Goal: Browse casually: Explore the website without a specific task or goal

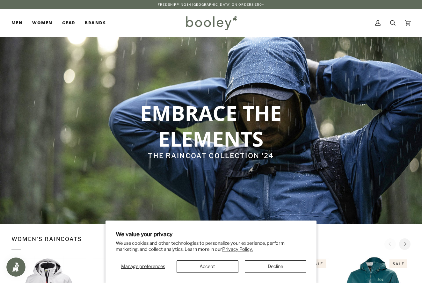
drag, startPoint x: 274, startPoint y: 266, endPoint x: 268, endPoint y: 265, distance: 5.9
click at [274, 266] on button "Decline" at bounding box center [275, 266] width 61 height 12
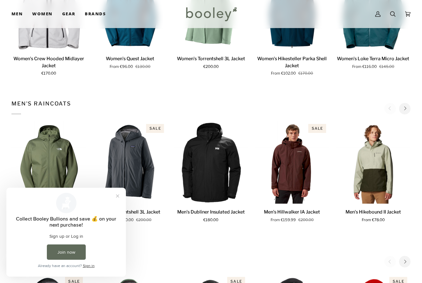
scroll to position [293, 0]
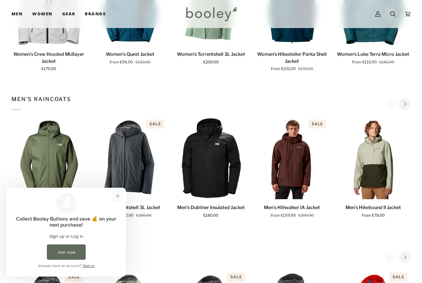
drag, startPoint x: 118, startPoint y: 195, endPoint x: 125, endPoint y: 382, distance: 187.7
click at [118, 195] on button "Close prompt" at bounding box center [117, 195] width 11 height 11
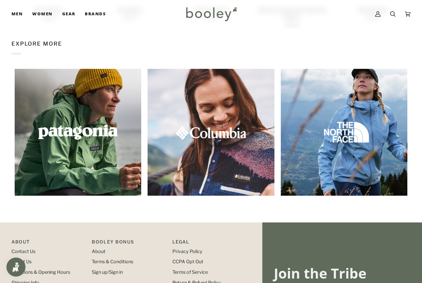
scroll to position [797, 0]
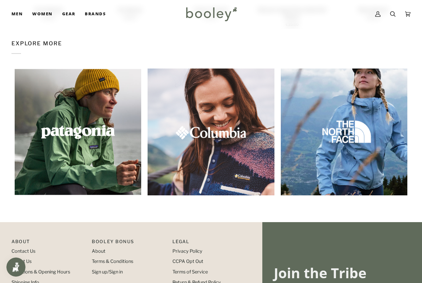
click at [339, 133] on img at bounding box center [343, 131] width 137 height 137
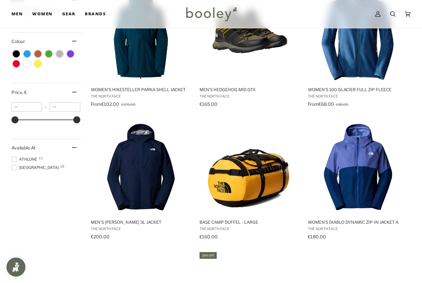
scroll to position [393, 0]
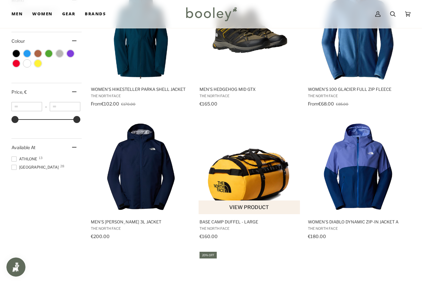
click at [243, 173] on img "Base Camp Duffel - Large" at bounding box center [250, 166] width 96 height 96
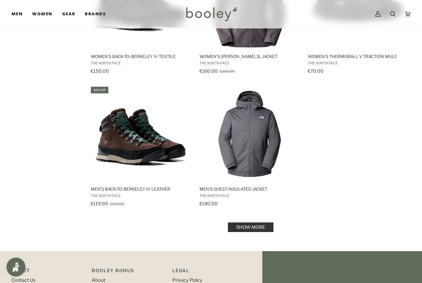
scroll to position [826, 0]
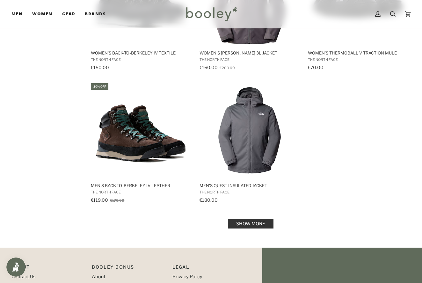
click at [250, 223] on link "Show more" at bounding box center [251, 224] width 46 height 10
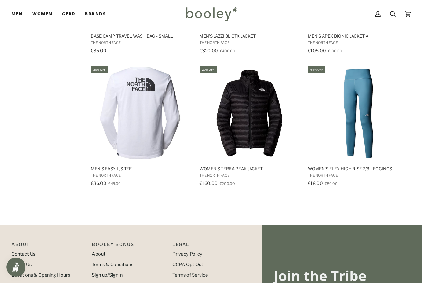
scroll to position [1373, 0]
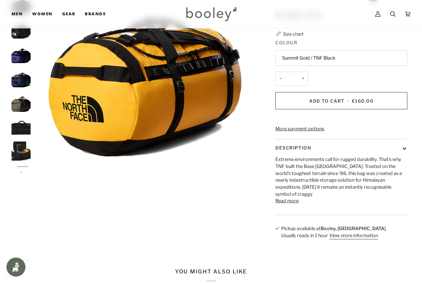
scroll to position [99, 0]
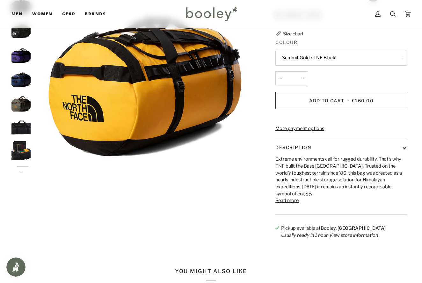
click at [283, 201] on button "Read more" at bounding box center [286, 200] width 23 height 7
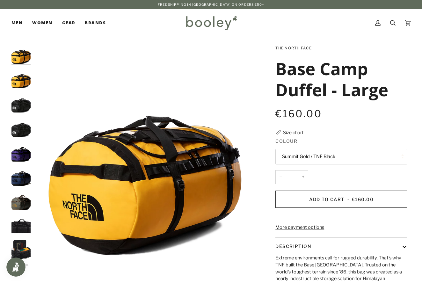
scroll to position [0, 0]
click at [21, 107] on img "The North Face Base Camp Duffel - Large TNF Black / TNF White A - Booley Galway" at bounding box center [20, 102] width 19 height 19
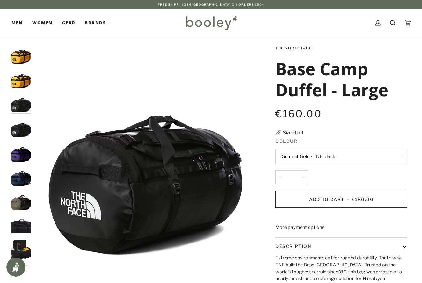
click at [20, 129] on img "The North Face Base Camp Duffel - Large TNF Black / TNF White - Booley Galway" at bounding box center [20, 127] width 19 height 19
click at [17, 150] on img "The North Face Base Camp Duffel - Peak Purple / TNF Black - Booley Galway" at bounding box center [20, 151] width 19 height 19
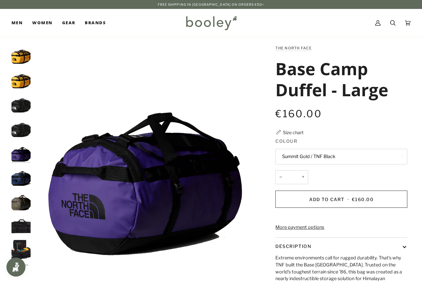
click at [21, 223] on img "The North Face Base Camp Duffel - Large TNF Black / TNF White - Booley Galway" at bounding box center [20, 225] width 19 height 19
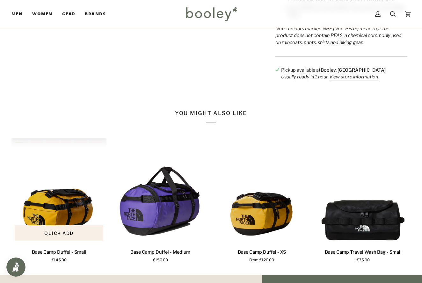
scroll to position [524, 0]
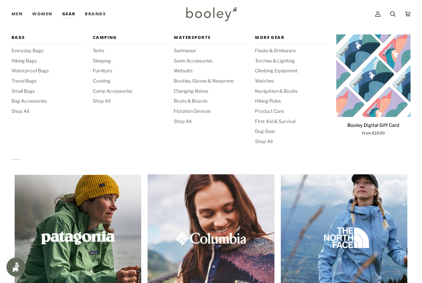
scroll to position [684, 0]
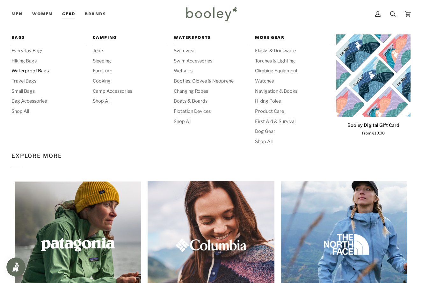
click at [32, 70] on span "Waterproof Bags" at bounding box center [48, 71] width 74 height 7
click at [264, 99] on span "Hiking Poles" at bounding box center [292, 101] width 74 height 7
click at [101, 80] on span "Cooking" at bounding box center [130, 81] width 74 height 7
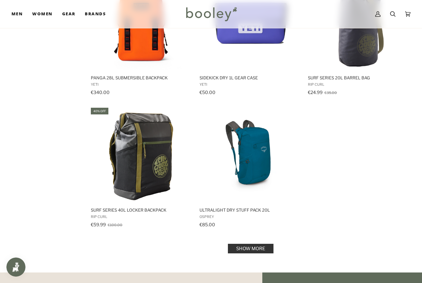
scroll to position [823, 0]
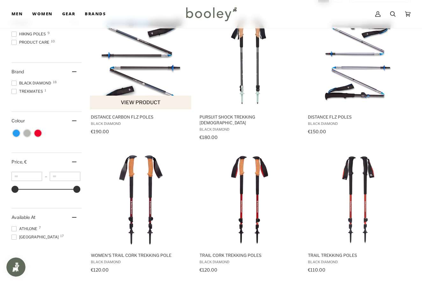
scroll to position [130, 0]
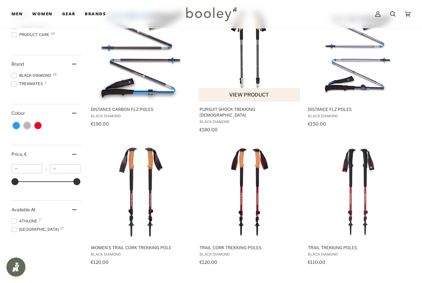
click at [223, 109] on span "Pursuit Shock Trekking [DEMOGRAPHIC_DATA]" at bounding box center [249, 111] width 100 height 11
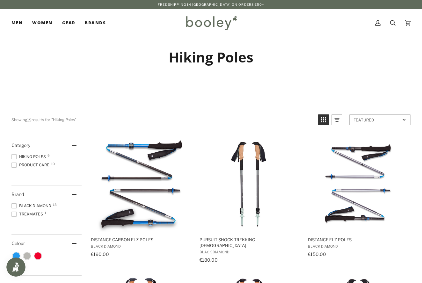
scroll to position [0, 0]
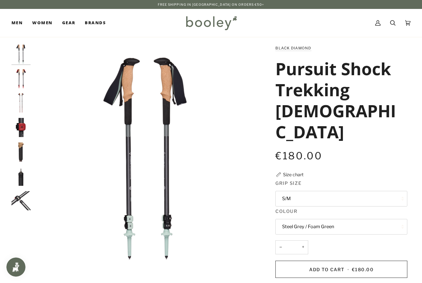
scroll to position [1, 0]
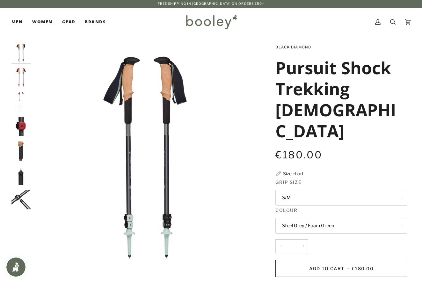
click at [21, 124] on img "Black Diamond Pursuit Shock Trekking Poles - Booley Galway" at bounding box center [20, 126] width 19 height 19
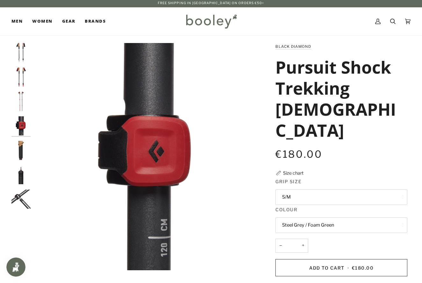
scroll to position [2, 0]
click at [21, 143] on img "Black Diamond Pursuit Shock Trekking Poles - Booley Galway" at bounding box center [20, 150] width 19 height 19
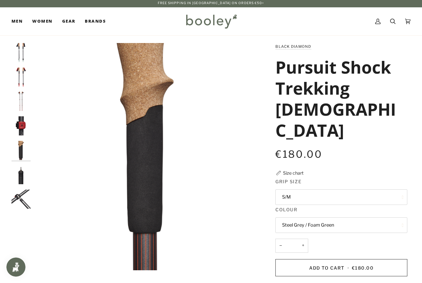
click at [20, 174] on img "Black Diamond Pursuit Shock Trekking Poles - Booley Galway" at bounding box center [20, 174] width 19 height 19
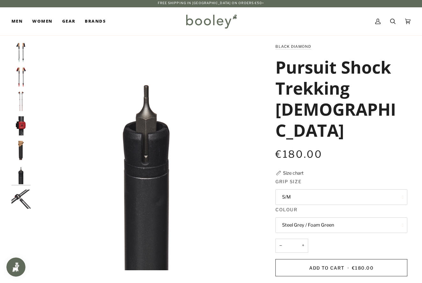
click at [22, 199] on img "Black Diamond Pursuit Shock Trekking Poles - Booley Galway" at bounding box center [20, 198] width 19 height 19
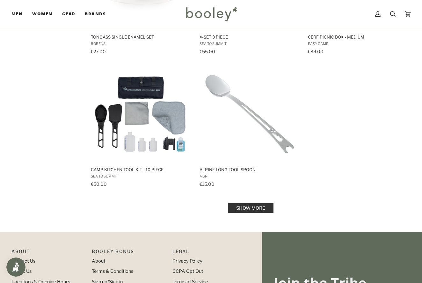
scroll to position [876, 0]
click at [247, 207] on link "Show more" at bounding box center [251, 208] width 46 height 10
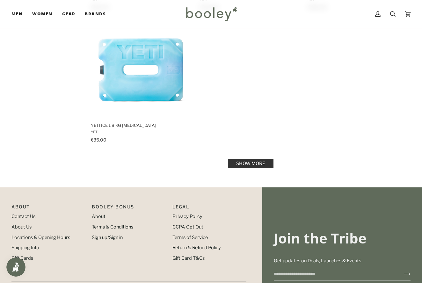
scroll to position [1847, 0]
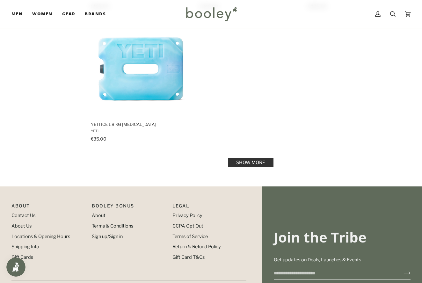
click at [239, 162] on link "Show more" at bounding box center [251, 163] width 46 height 10
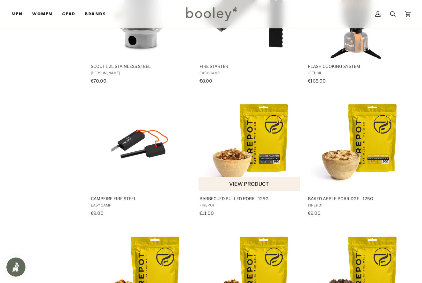
scroll to position [2303, 0]
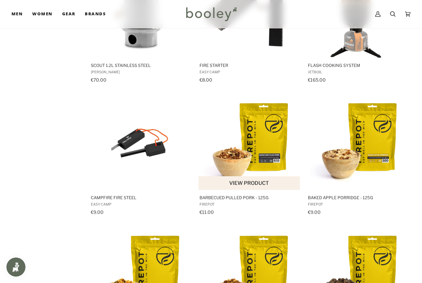
click at [252, 183] on button "View product" at bounding box center [248, 183] width 101 height 14
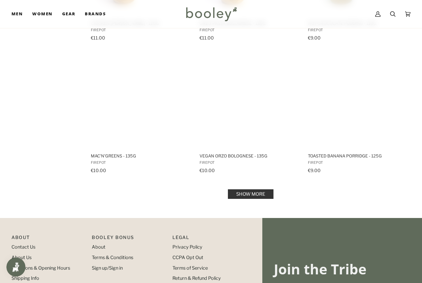
scroll to position [2614, 0]
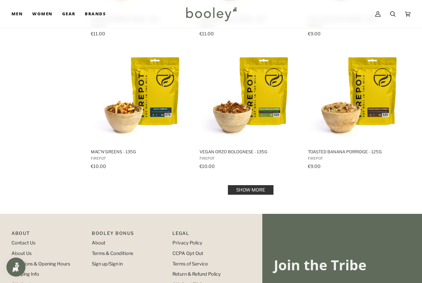
click at [243, 191] on link "Show more" at bounding box center [251, 190] width 46 height 10
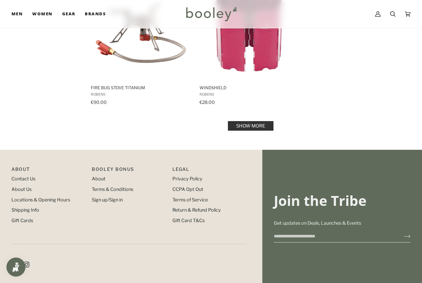
scroll to position [3606, 0]
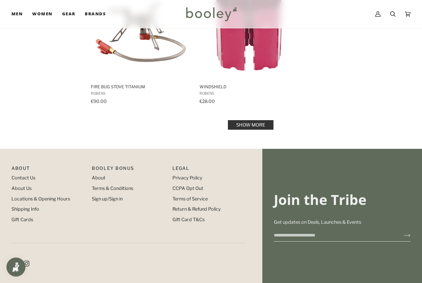
click at [251, 124] on link "Show more" at bounding box center [251, 125] width 46 height 10
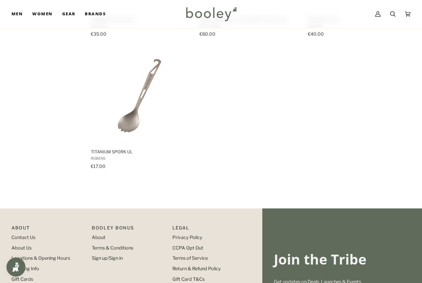
scroll to position [4474, 0]
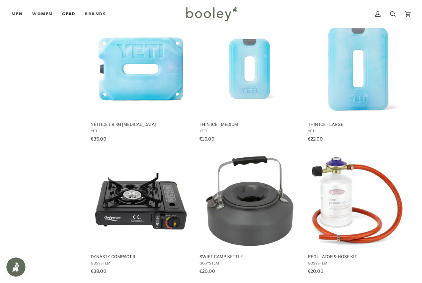
scroll to position [876, 0]
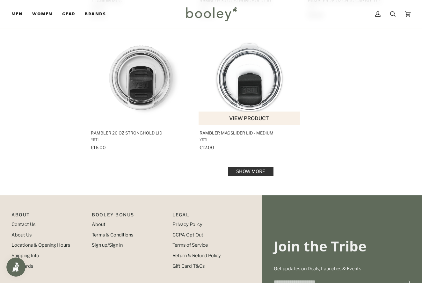
scroll to position [892, 0]
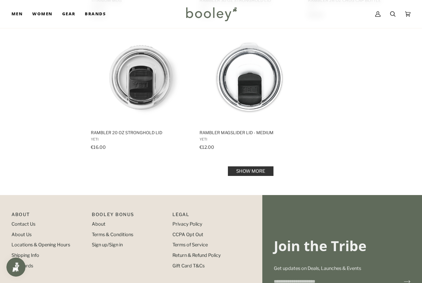
click at [251, 170] on link "Show more" at bounding box center [251, 171] width 46 height 10
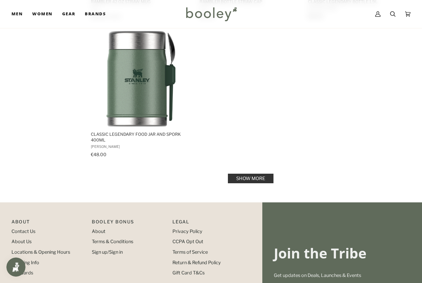
scroll to position [1833, 0]
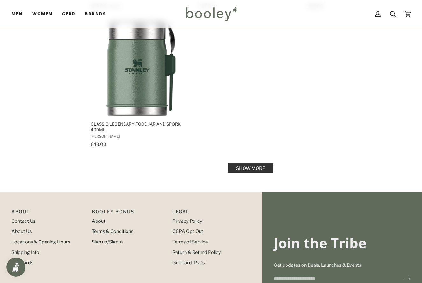
click at [250, 167] on link "Show more" at bounding box center [251, 168] width 46 height 10
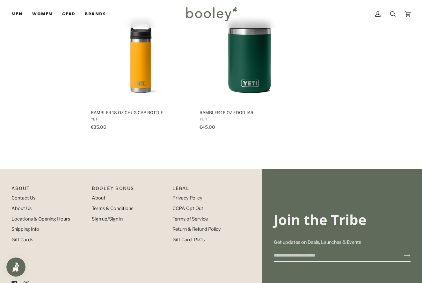
scroll to position [2512, 0]
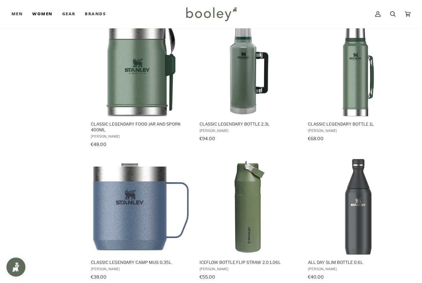
scroll to position [892, 0]
